Goal: Obtain resource: Download file/media

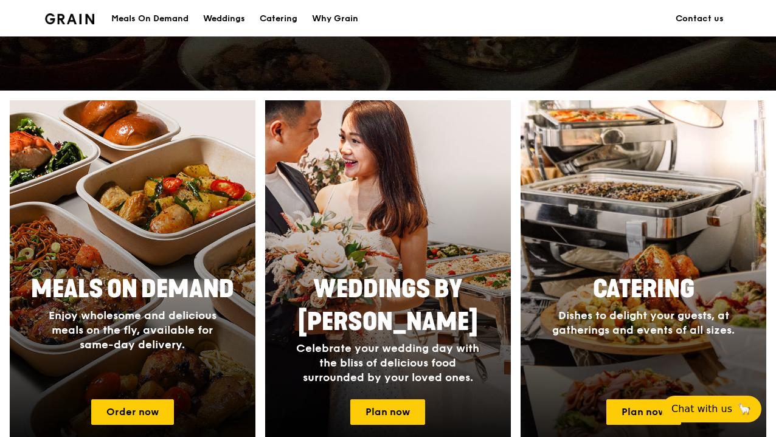
scroll to position [442, 0]
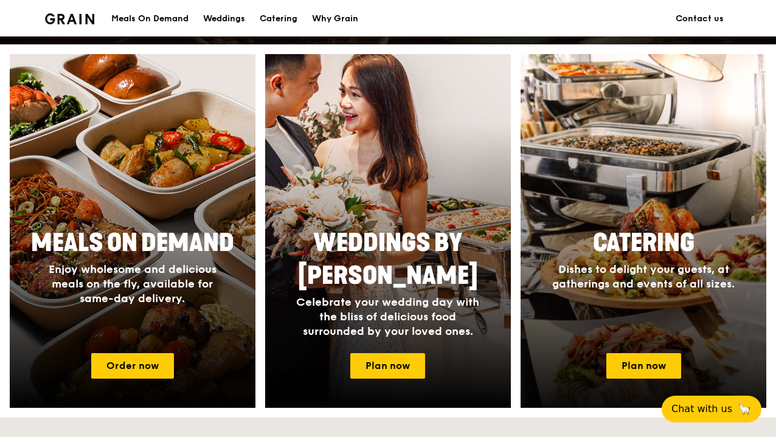
click at [641, 280] on span "Dishes to delight your guests, at gatherings and events of all sizes." at bounding box center [643, 277] width 183 height 28
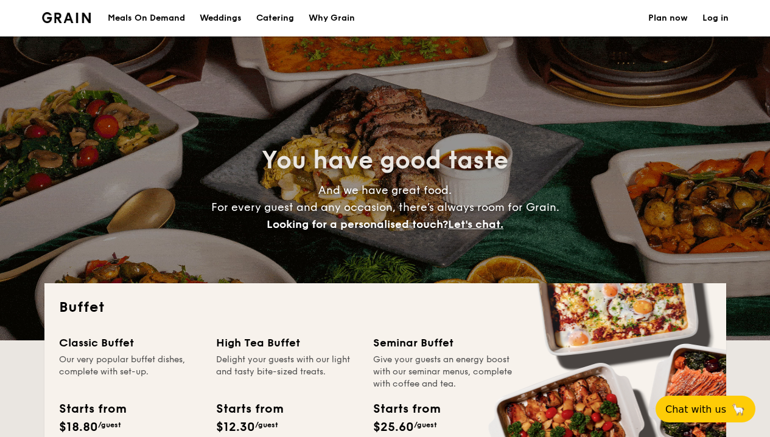
select select
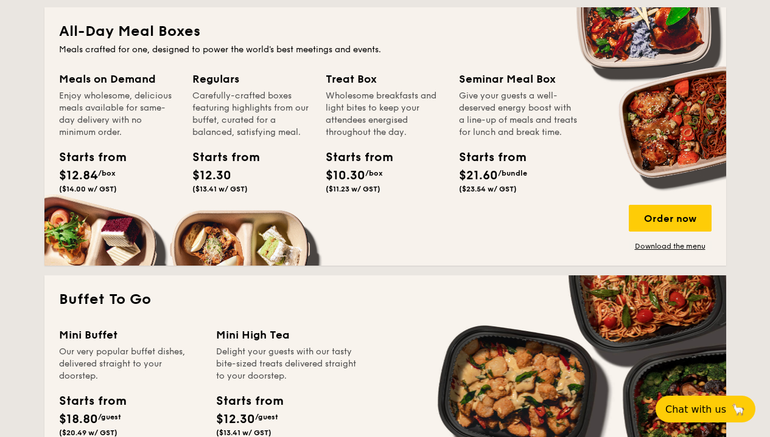
scroll to position [669, 0]
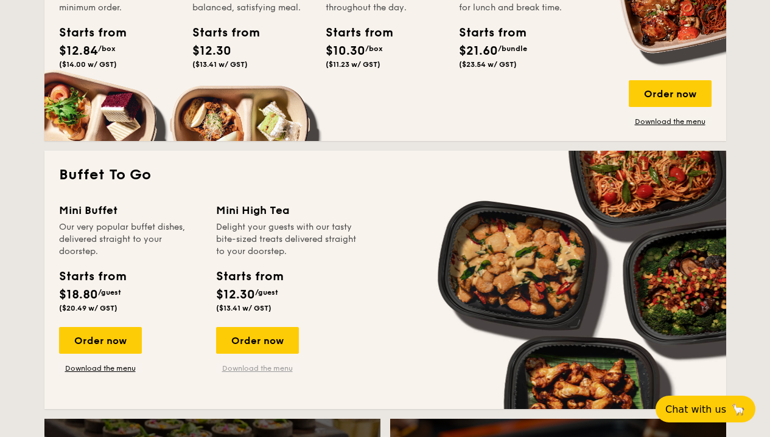
click at [258, 367] on link "Download the menu" at bounding box center [257, 369] width 83 height 10
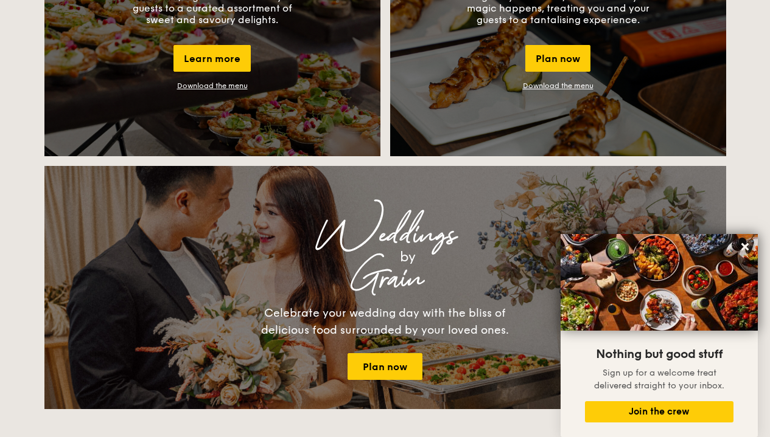
scroll to position [1095, 0]
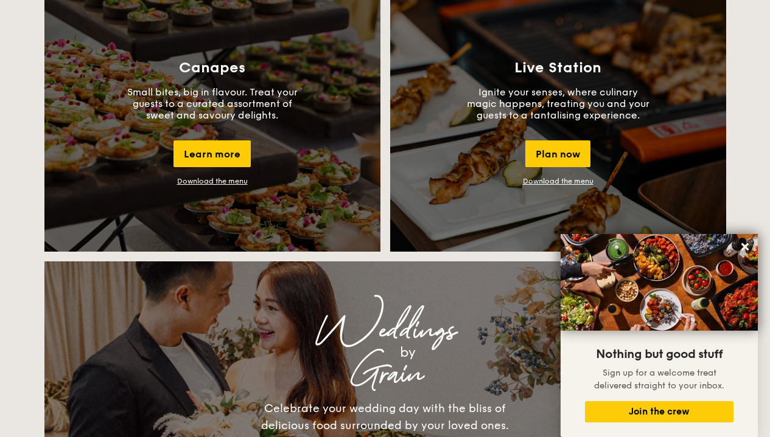
click at [189, 181] on link "Download the menu" at bounding box center [212, 181] width 71 height 9
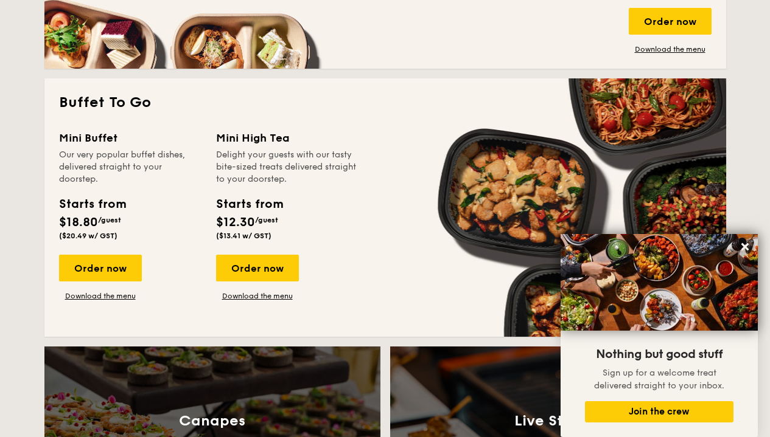
scroll to position [730, 0]
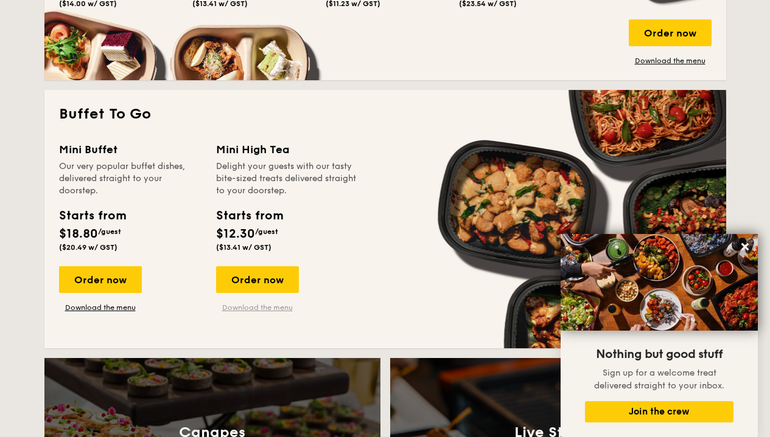
click at [246, 307] on link "Download the menu" at bounding box center [257, 308] width 83 height 10
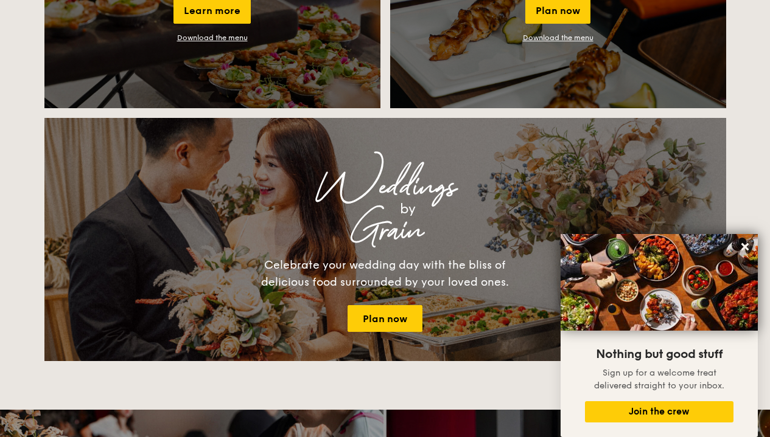
scroll to position [1034, 0]
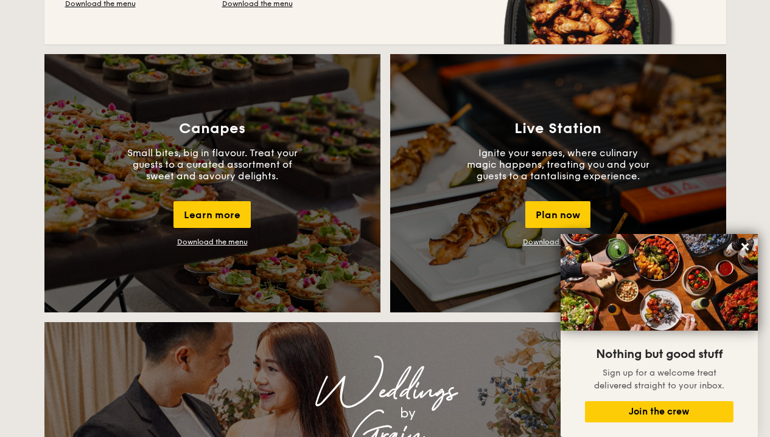
click at [203, 241] on link "Download the menu" at bounding box center [212, 242] width 71 height 9
